Goal: Find specific page/section: Find specific page/section

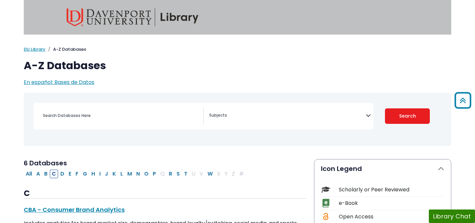
select select "Database Subject Filter"
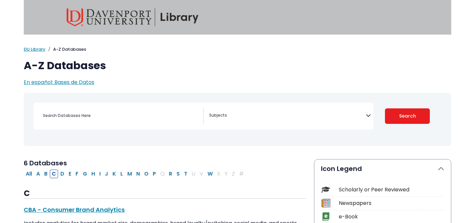
select select "Database Subject Filter"
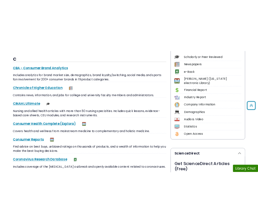
scroll to position [186, 0]
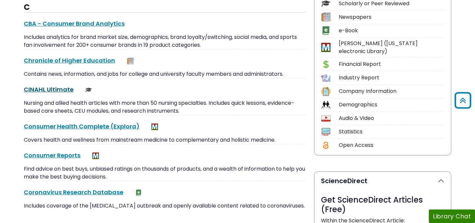
click at [44, 91] on link "CINAHL Ultimate This link opens in a new window" at bounding box center [49, 89] width 50 height 8
click at [31, 90] on link "CINAHL Ultimate This link opens in a new window" at bounding box center [49, 89] width 50 height 8
click at [50, 90] on link "CINAHL Ultimate This link opens in a new window" at bounding box center [49, 89] width 50 height 8
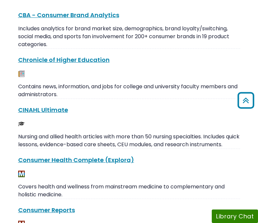
scroll to position [165, 0]
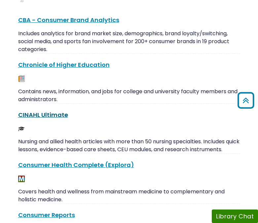
click at [58, 114] on link "CINAHL Ultimate This link opens in a new window" at bounding box center [43, 115] width 50 height 8
